Goal: Information Seeking & Learning: Understand process/instructions

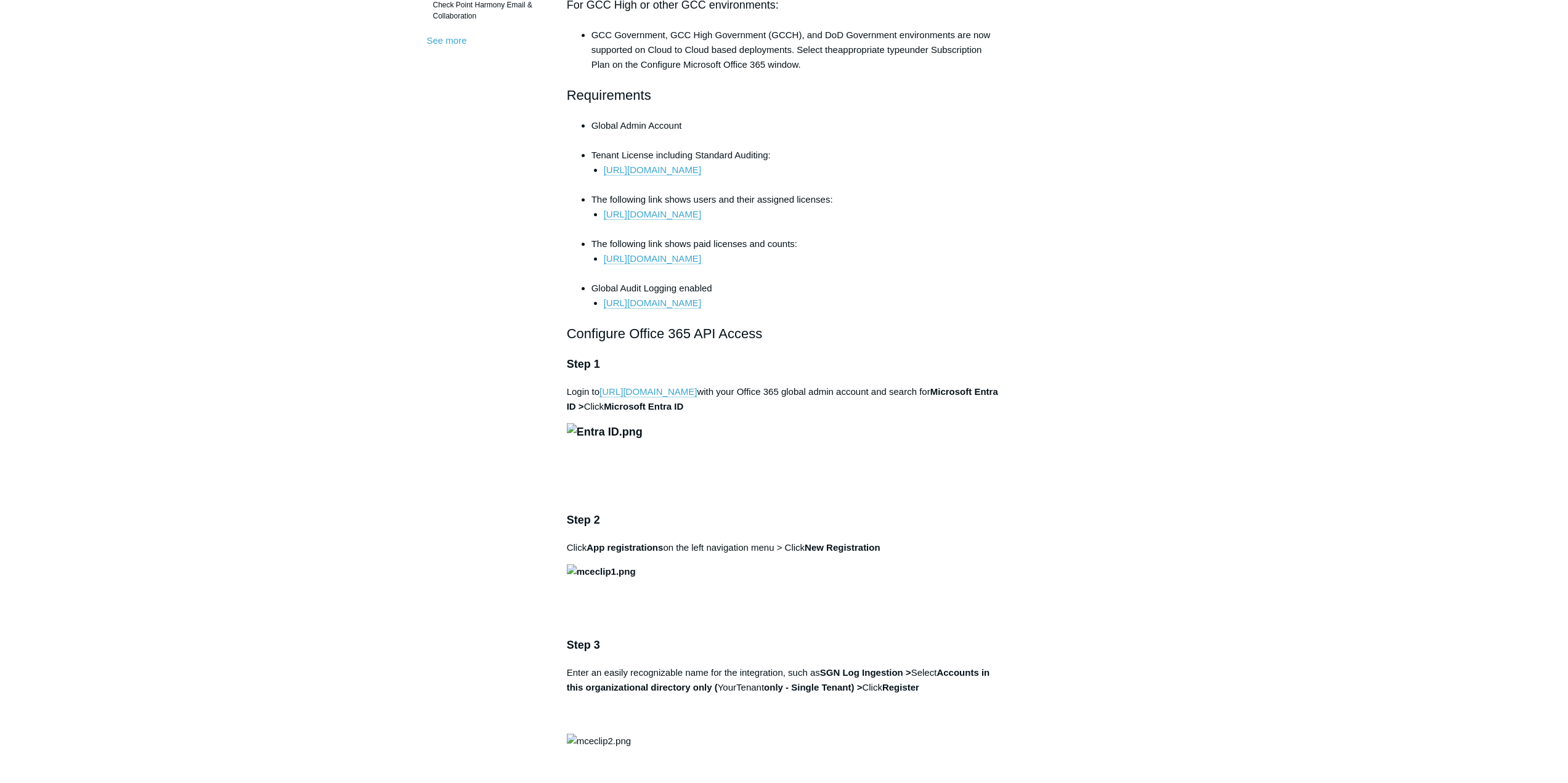
scroll to position [493, 0]
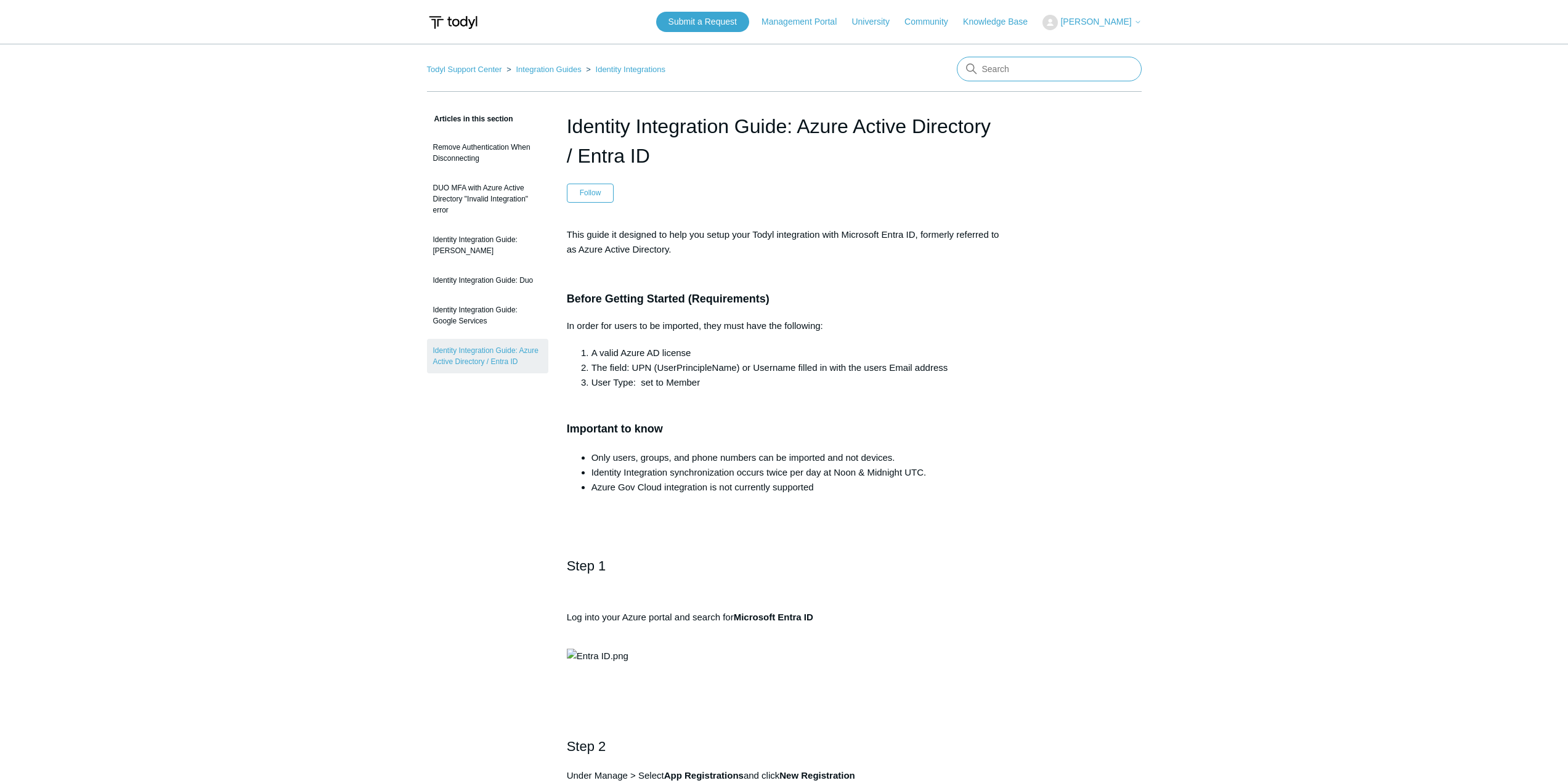
click at [1011, 59] on input "Search" at bounding box center [1049, 68] width 185 height 24
type input "mac deployment"
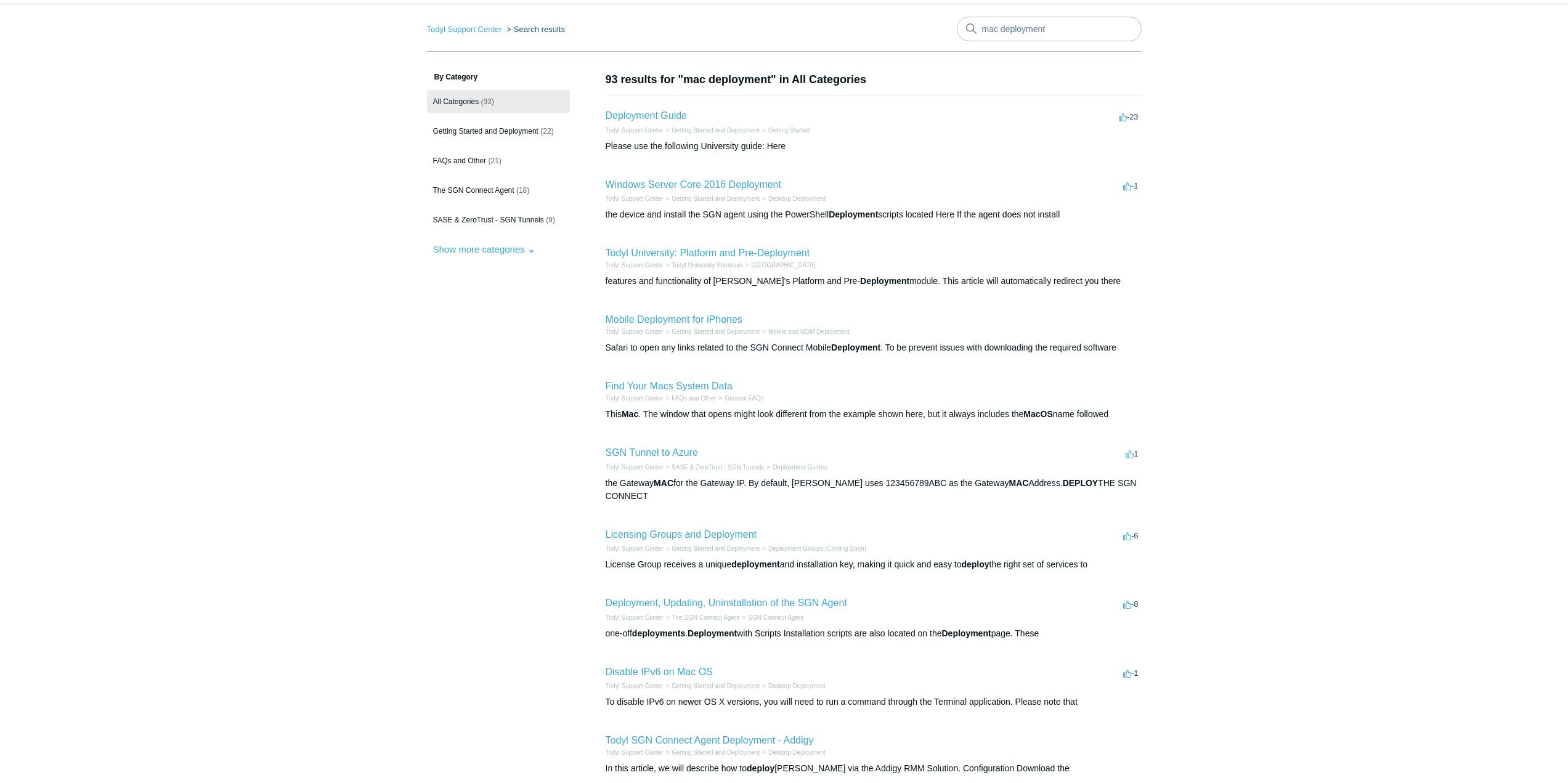
scroll to position [62, 0]
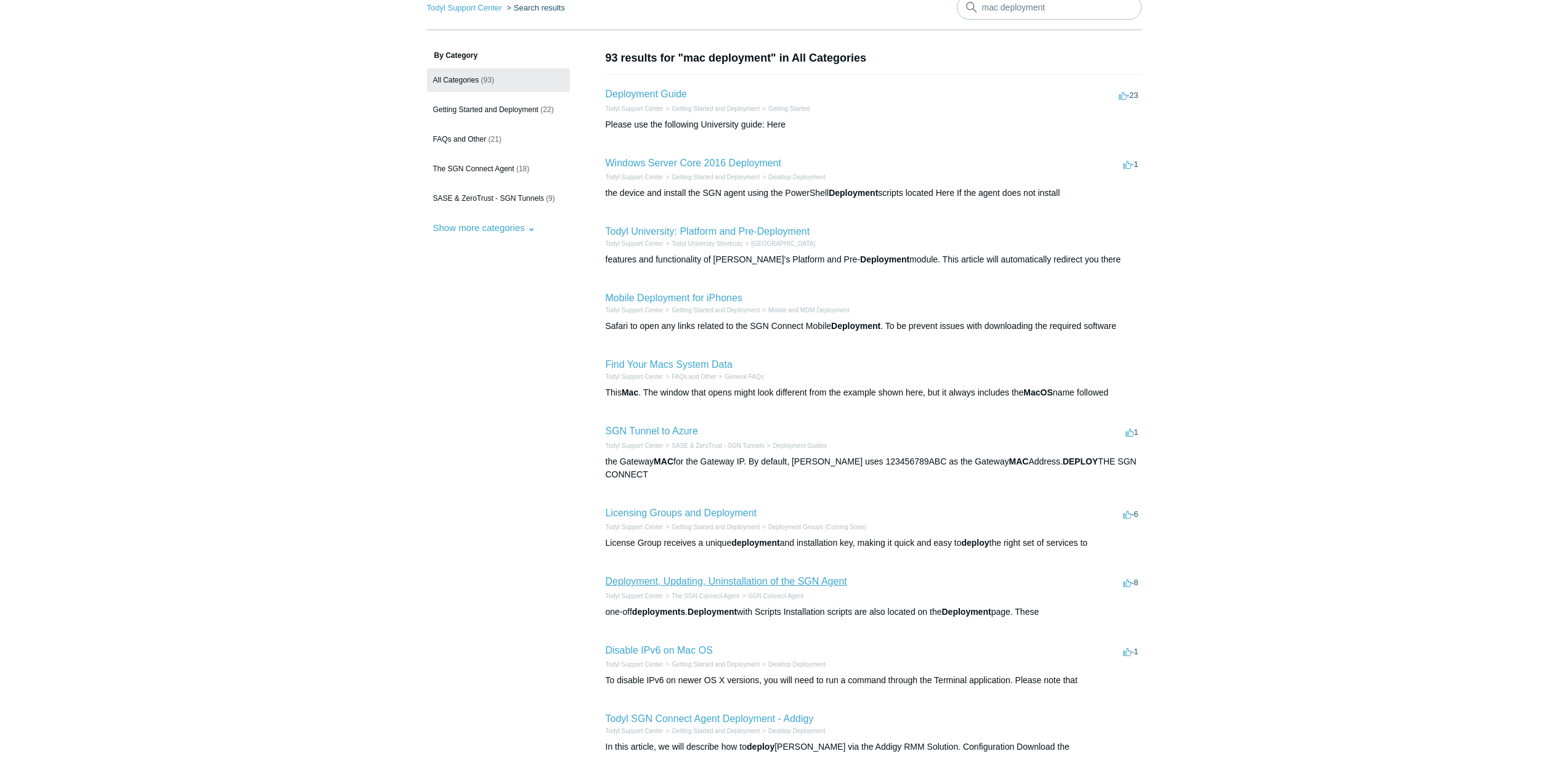
click at [699, 586] on link "Deployment, Updating, Uninstallation of the SGN Agent" at bounding box center [726, 580] width 242 height 10
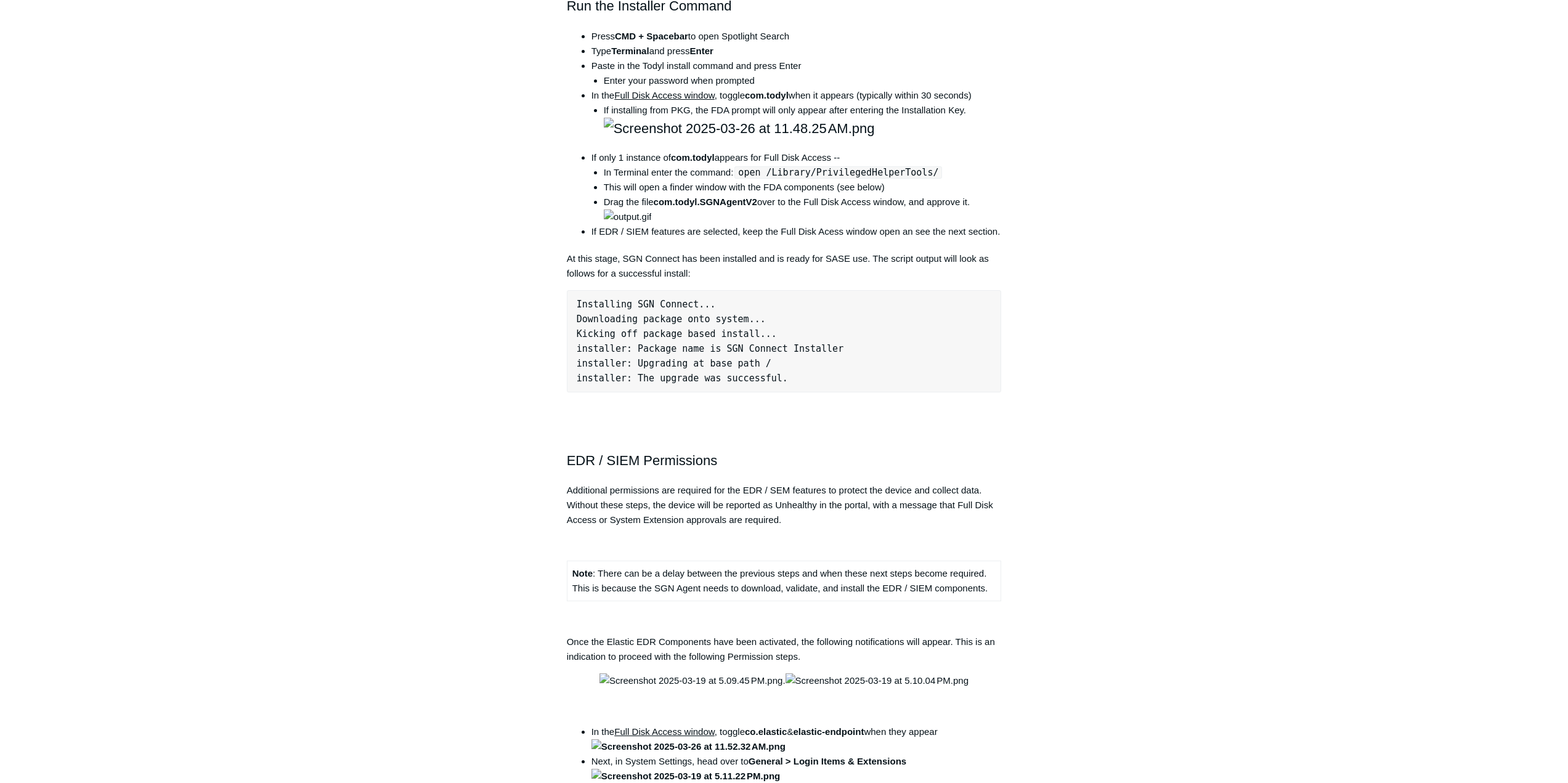
scroll to position [862, 0]
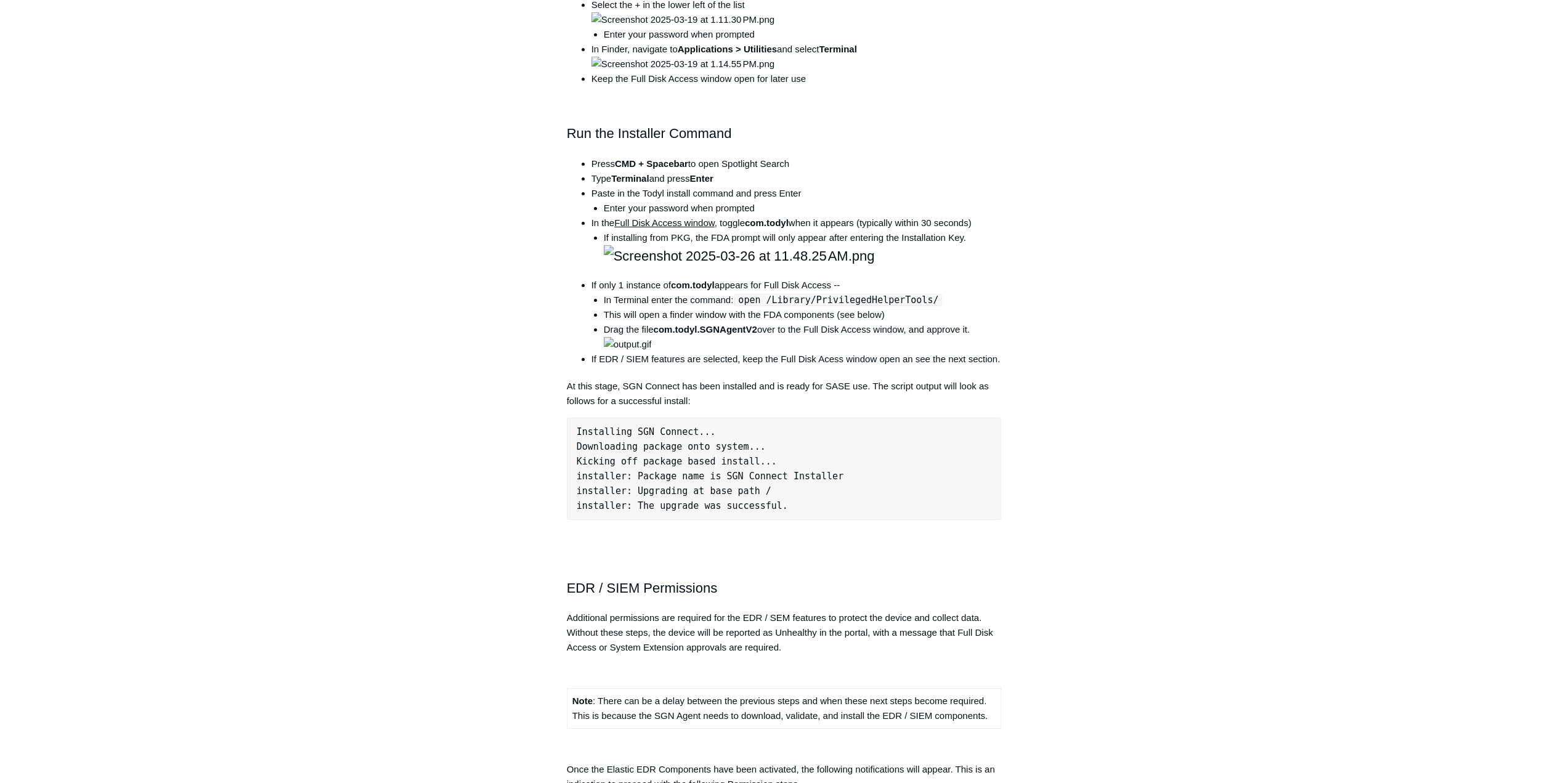
drag, startPoint x: 1566, startPoint y: 156, endPoint x: 1559, endPoint y: 105, distance: 51.5
click at [1559, 105] on main "Todyl Support Center The SGN Connect Agent SGN Connect Agent Articles in this s…" at bounding box center [784, 370] width 1568 height 2376
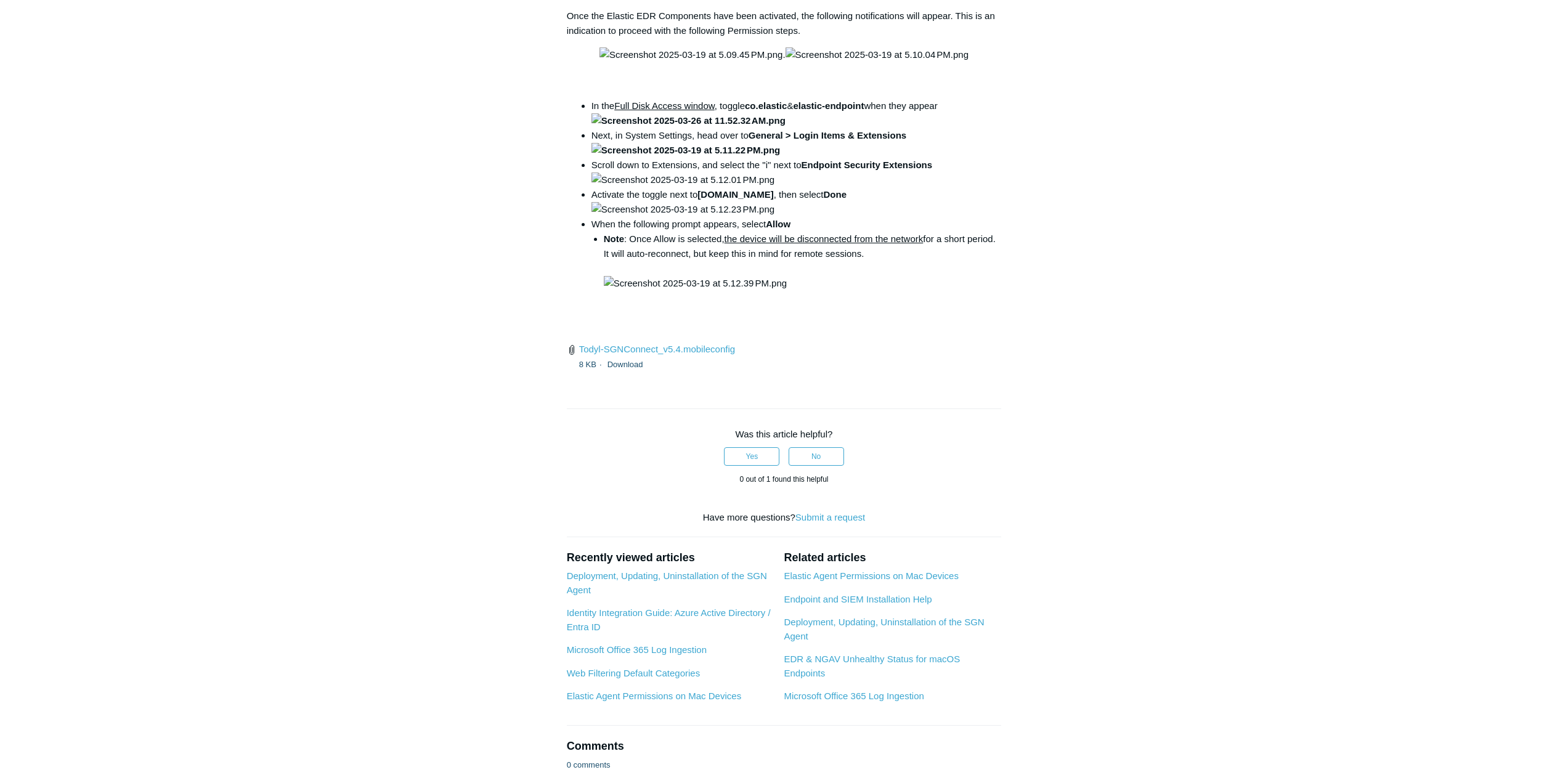
scroll to position [1699, 0]
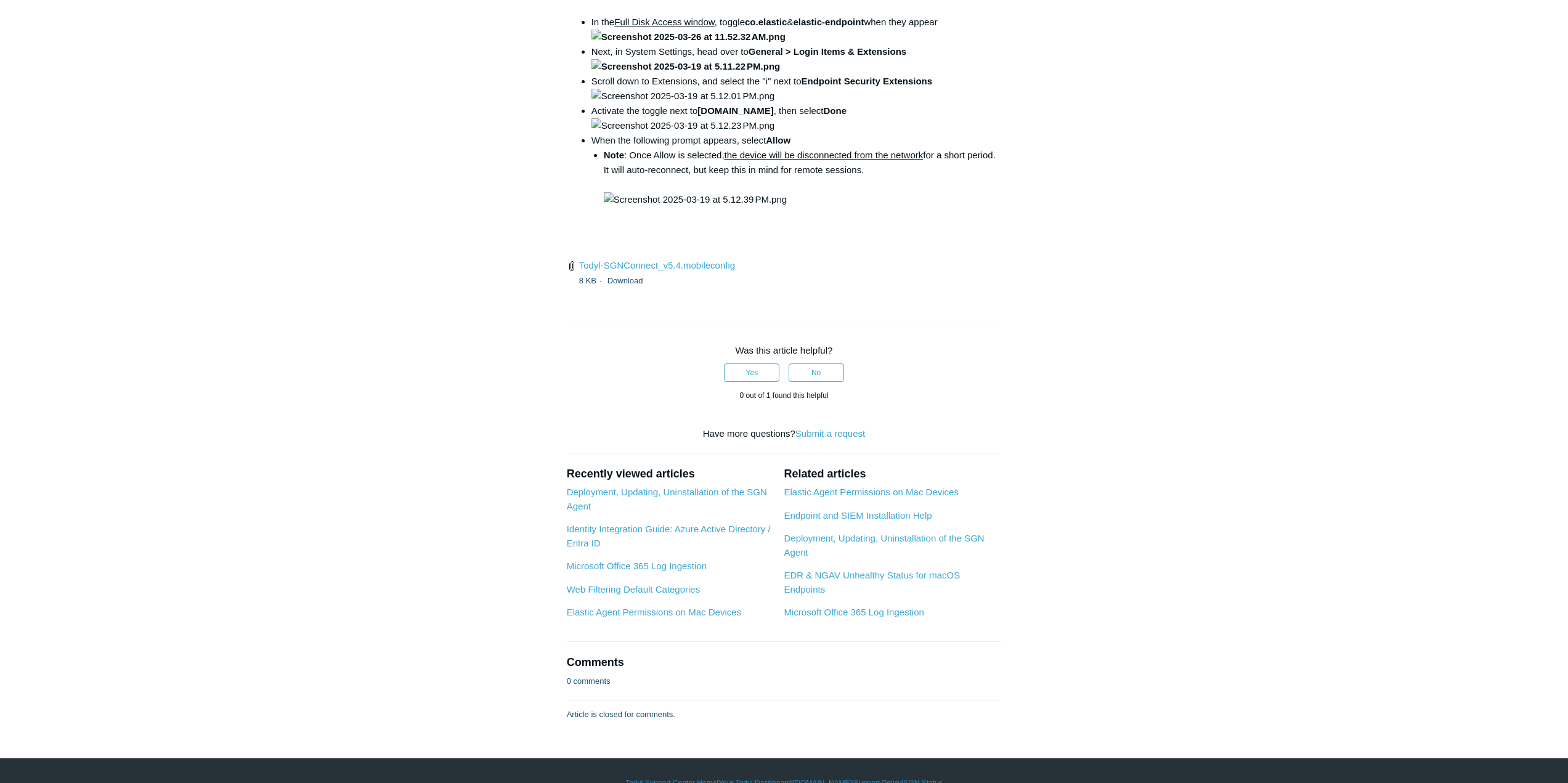
drag, startPoint x: 741, startPoint y: 368, endPoint x: 922, endPoint y: 368, distance: 181.0
copy code "open /Library/PrivilegedHelperTools/"
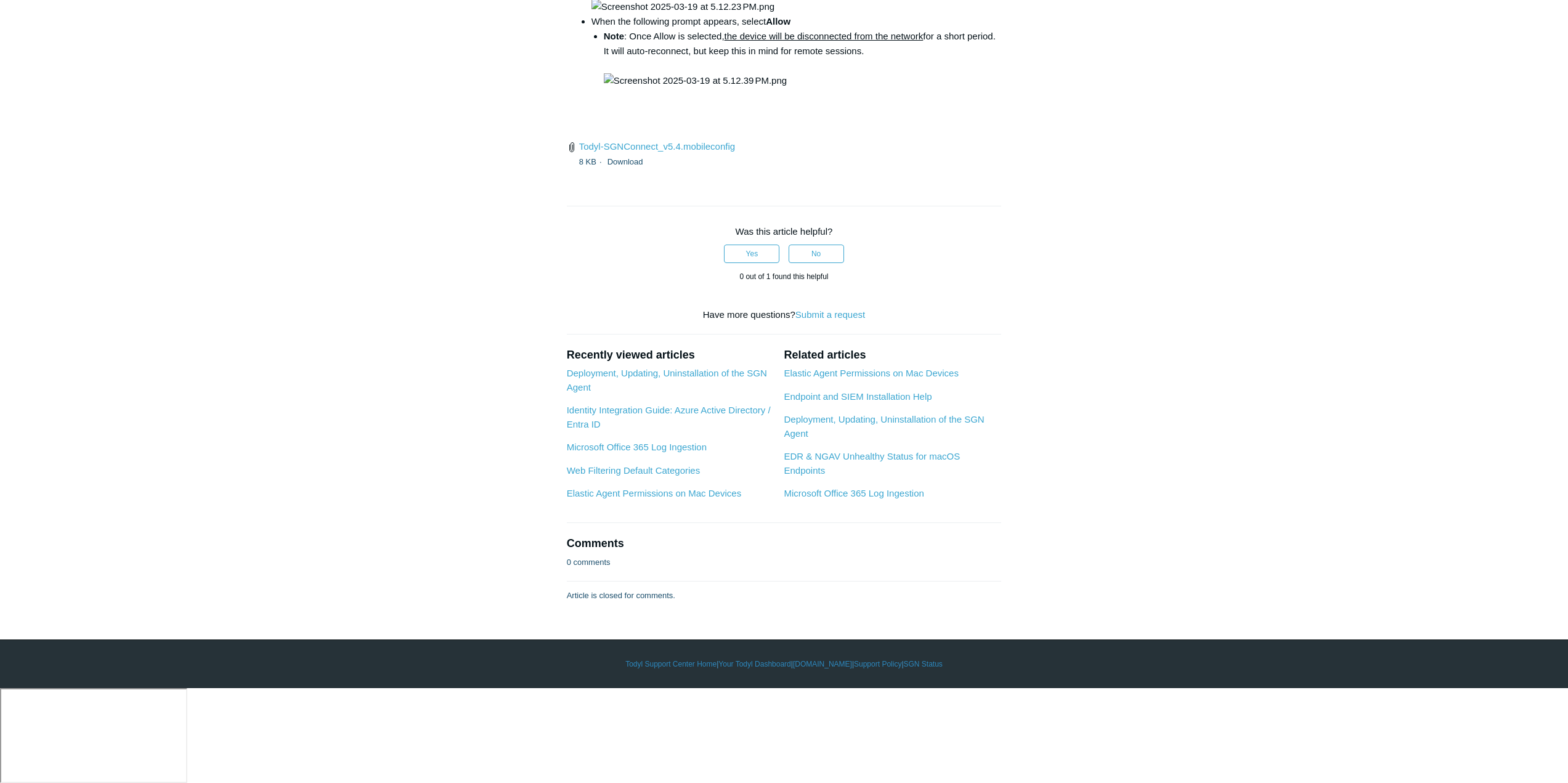
scroll to position [3854, 0]
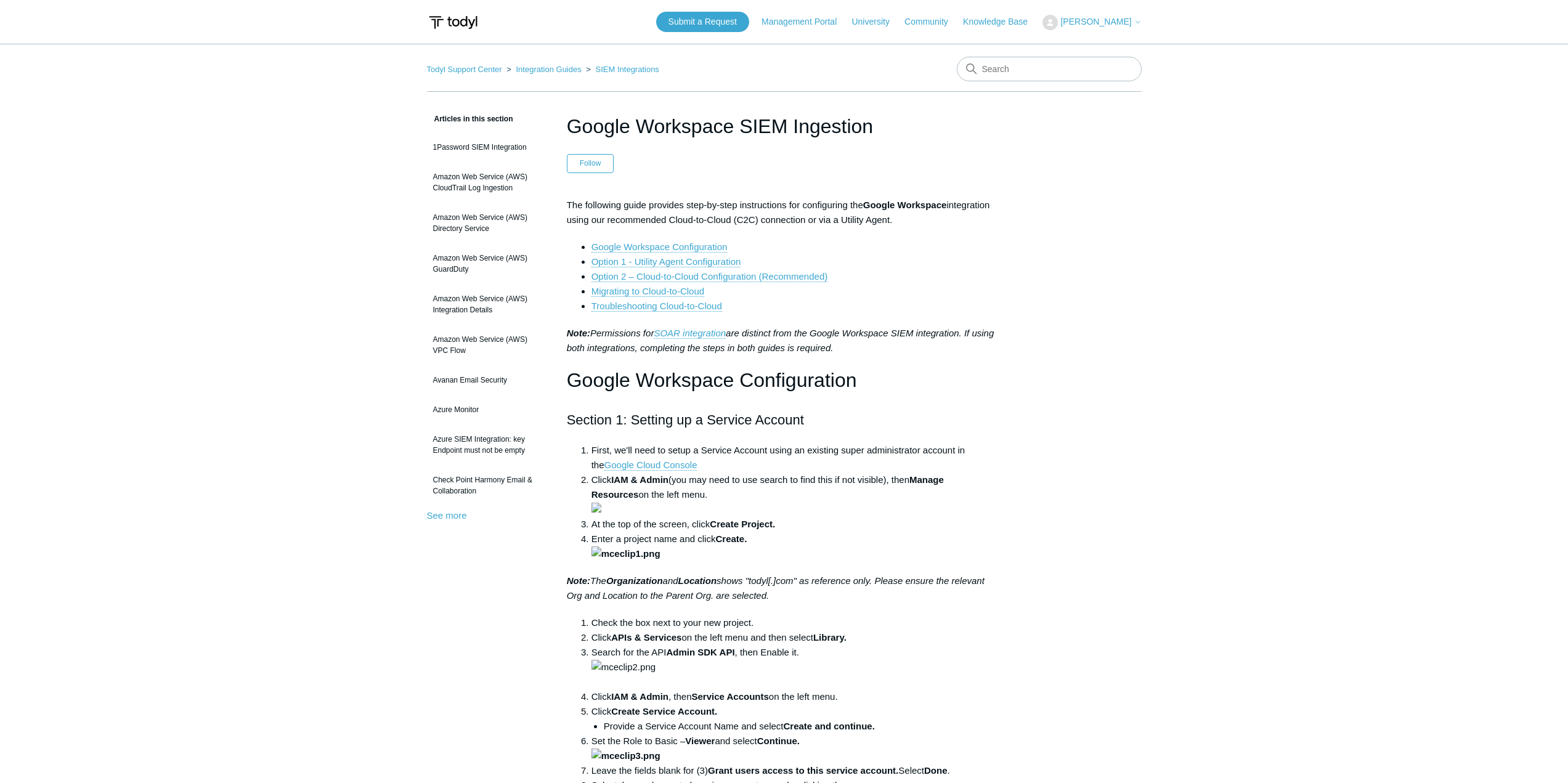
drag, startPoint x: 1376, startPoint y: 141, endPoint x: 1414, endPoint y: 153, distance: 39.8
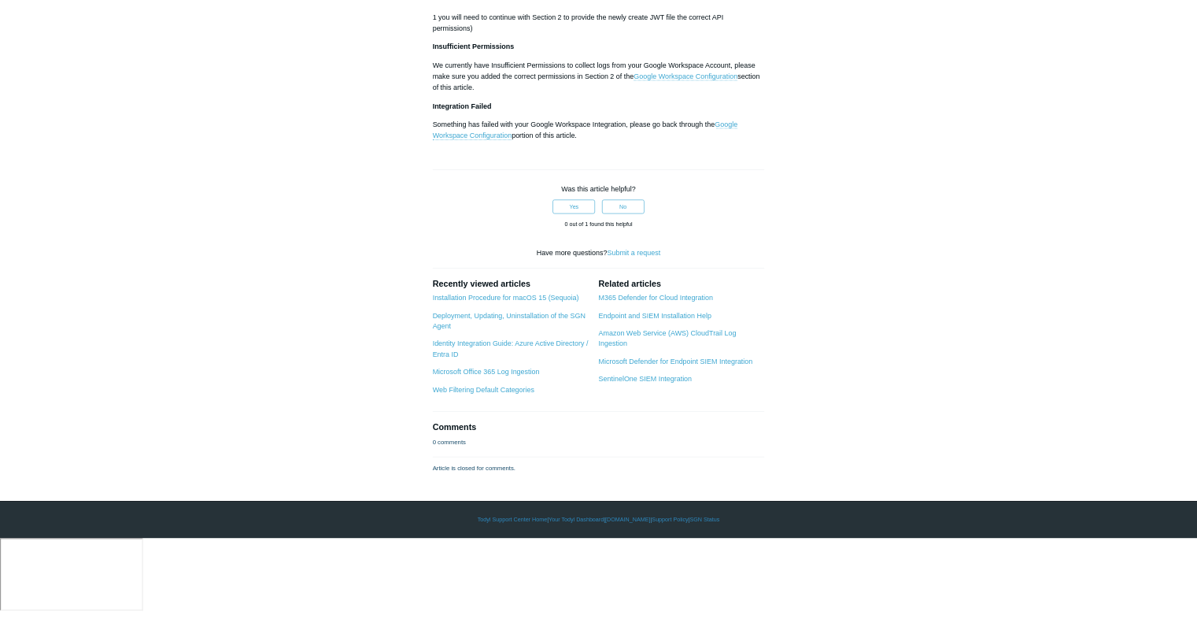
scroll to position [5826, 0]
